Goal: Information Seeking & Learning: Learn about a topic

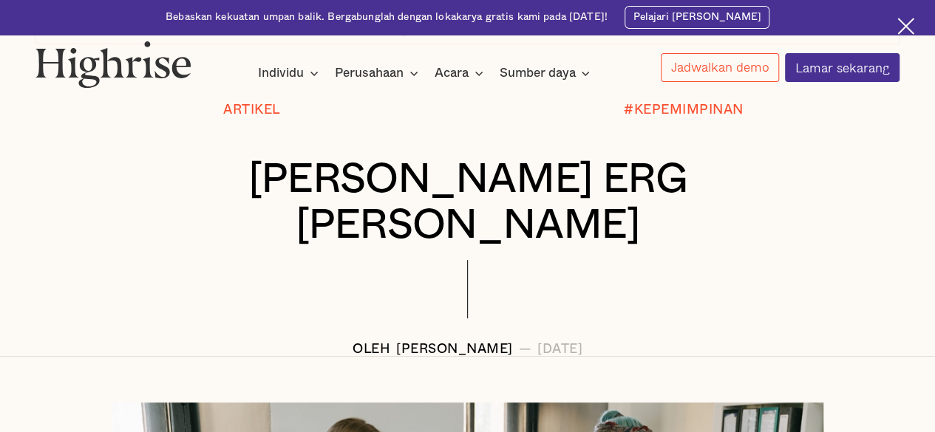
scroll to position [124, 0]
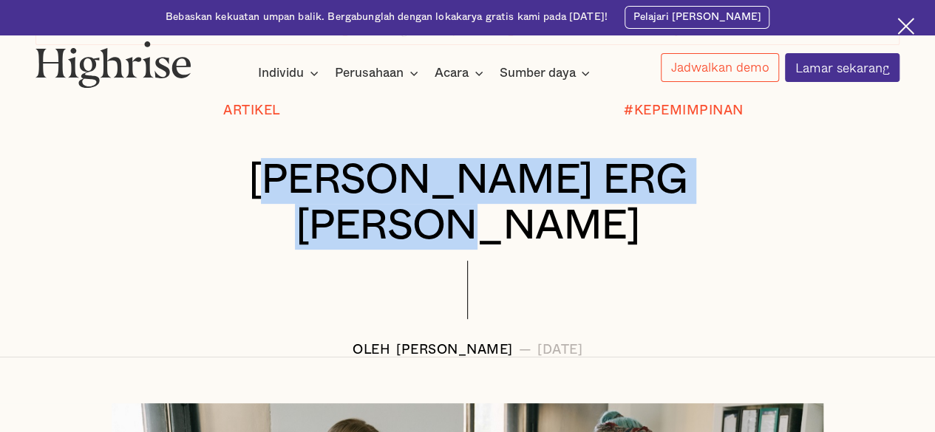
drag, startPoint x: 231, startPoint y: 181, endPoint x: 681, endPoint y: 184, distance: 450.7
click at [681, 184] on font "[PERSON_NAME] ERG [PERSON_NAME]" at bounding box center [467, 203] width 438 height 87
drag, startPoint x: 205, startPoint y: 184, endPoint x: 762, endPoint y: 210, distance: 558.4
click at [762, 210] on div "[PERSON_NAME] ERG [PERSON_NAME]" at bounding box center [467, 209] width 864 height 103
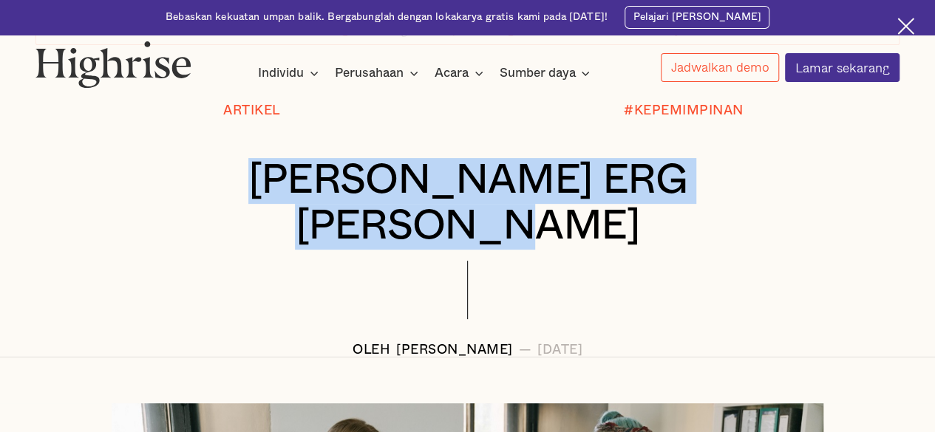
copy font "[PERSON_NAME] ERG [PERSON_NAME]"
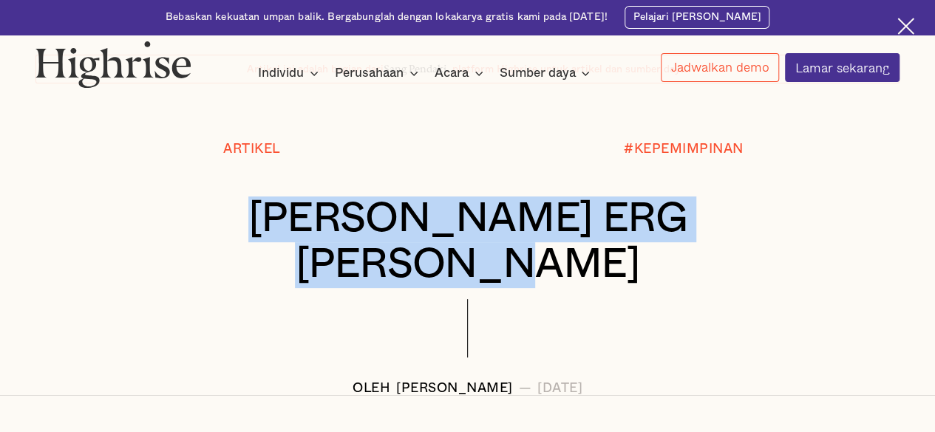
click at [543, 236] on font "[PERSON_NAME] ERG [PERSON_NAME]" at bounding box center [467, 241] width 438 height 87
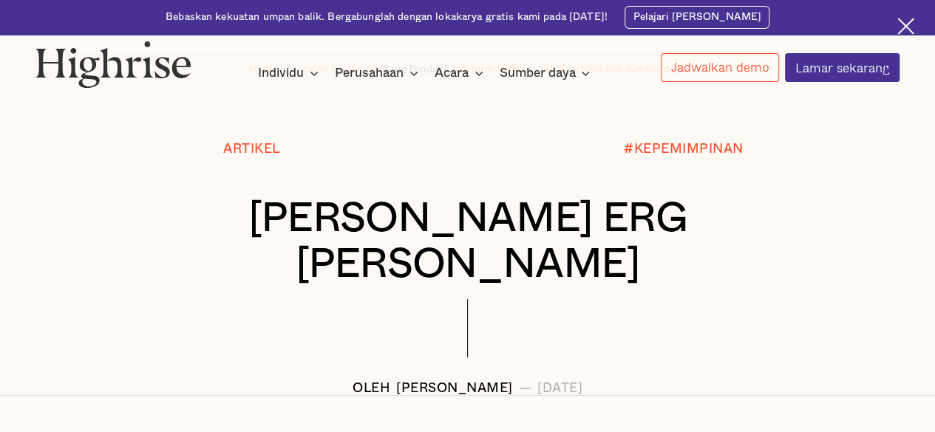
scroll to position [0, 0]
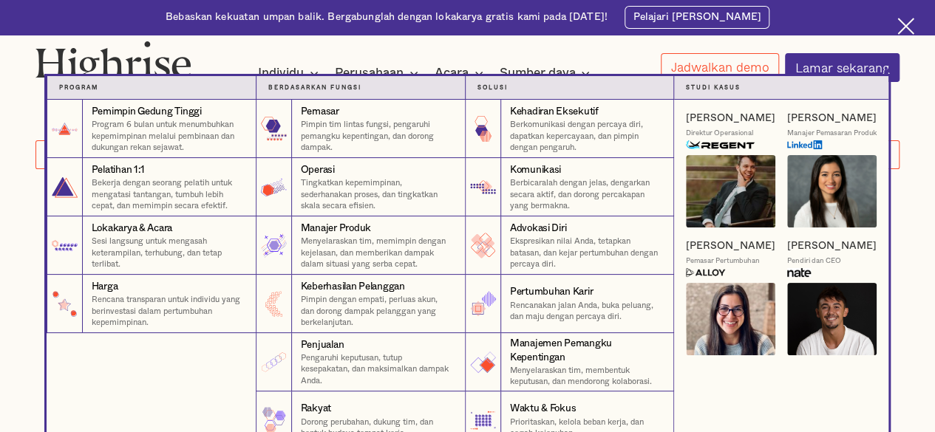
click at [1, 310] on nav "Program 1 Pemimpin Gedung Tinggi Program 6 bulan untuk menumbuhkan kepemimpinan…" at bounding box center [467, 263] width 933 height 375
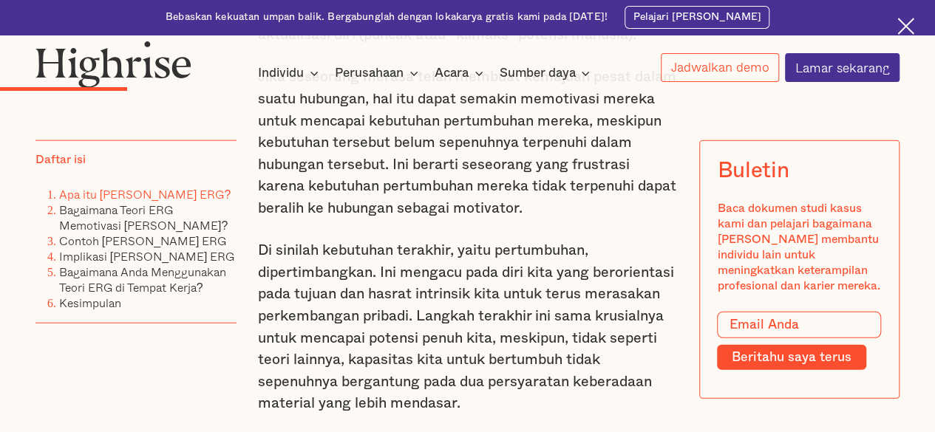
scroll to position [1605, 0]
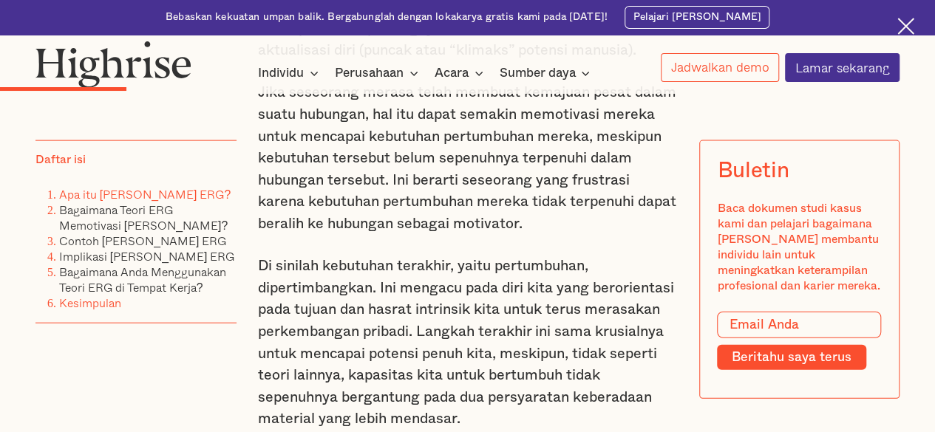
click at [92, 312] on font "Kesimpulan" at bounding box center [90, 303] width 62 height 18
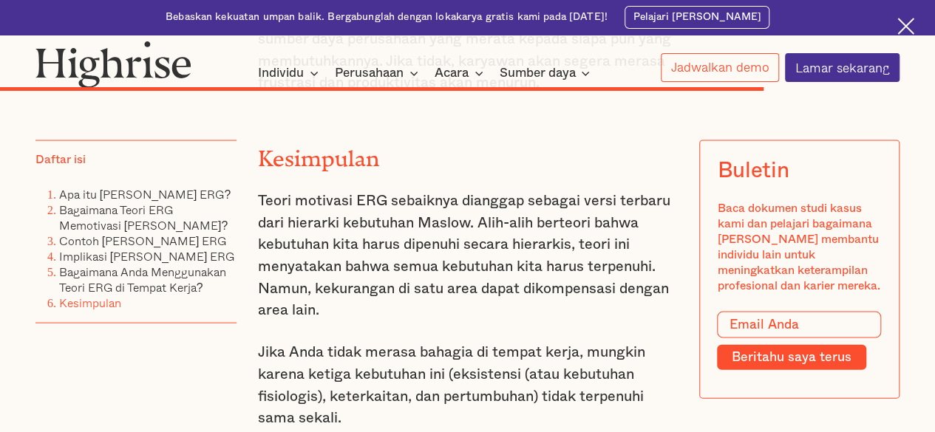
scroll to position [7004, 0]
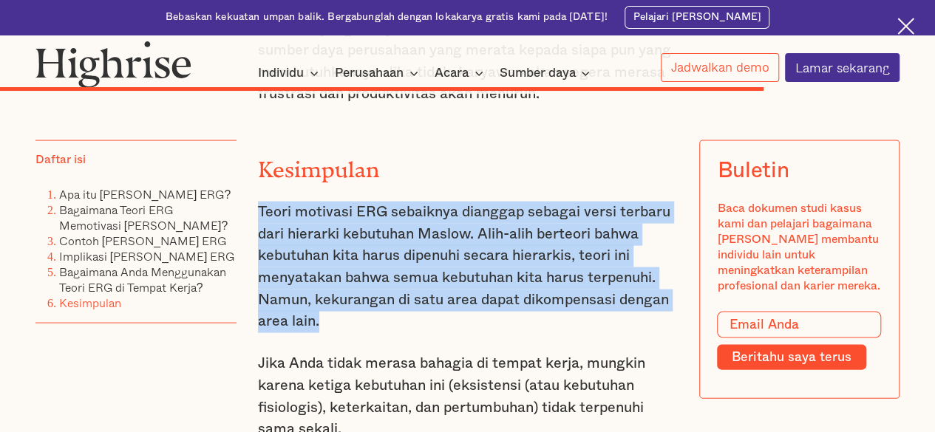
drag, startPoint x: 257, startPoint y: 163, endPoint x: 395, endPoint y: 268, distance: 173.5
click at [395, 268] on p "Teori motivasi ERG sebaiknya dianggap sebagai versi terbaru dari hierarki kebut…" at bounding box center [468, 267] width 420 height 132
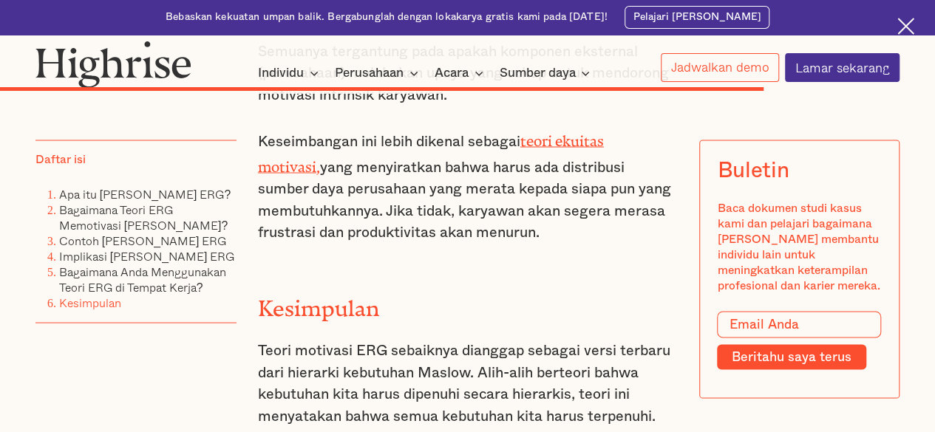
scroll to position [6864, 0]
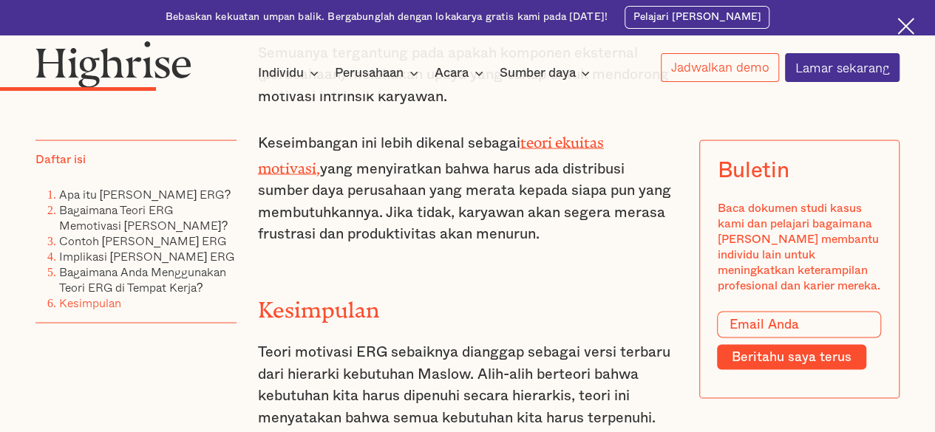
scroll to position [1605, 0]
